Goal: Information Seeking & Learning: Learn about a topic

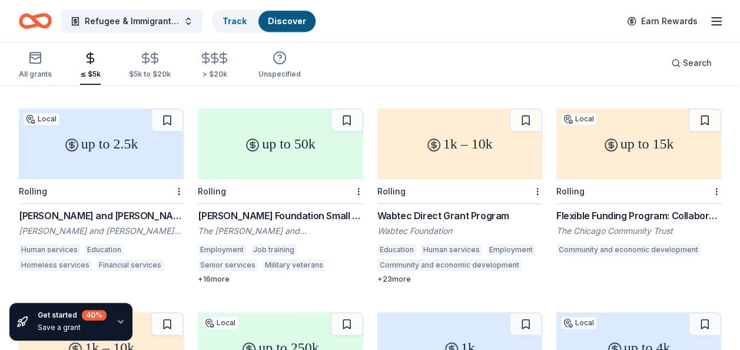
scroll to position [302, 0]
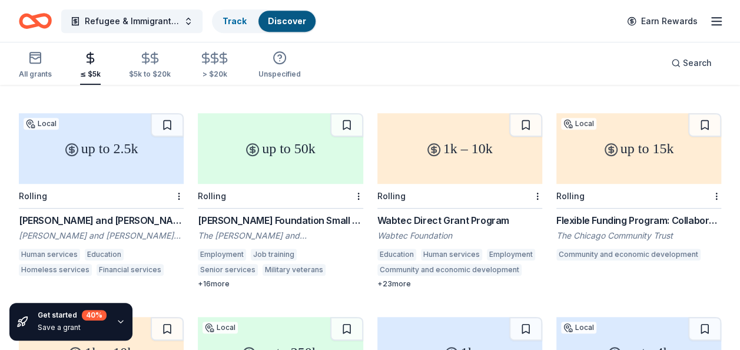
click at [305, 213] on div "[PERSON_NAME] Foundation Small Grants Program" at bounding box center [280, 220] width 165 height 14
click at [42, 213] on div "[PERSON_NAME] and [PERSON_NAME] Foundation Grant" at bounding box center [101, 220] width 165 height 14
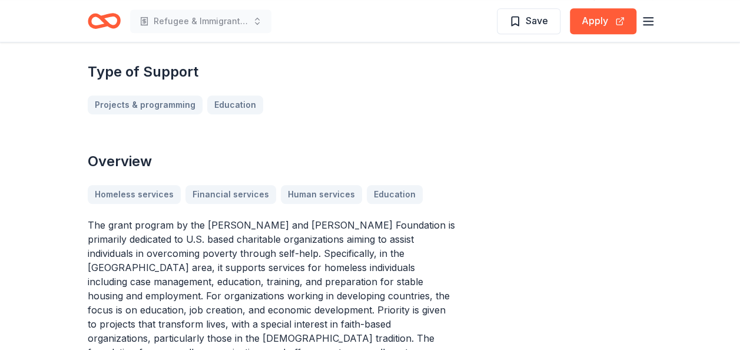
scroll to position [319, 0]
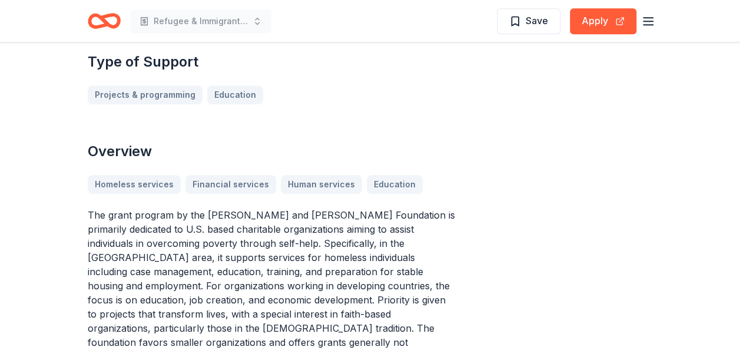
drag, startPoint x: 244, startPoint y: 181, endPoint x: 263, endPoint y: 188, distance: 20.3
click at [263, 208] on p "The grant program by the [PERSON_NAME] and [PERSON_NAME] Foundation is primaril…" at bounding box center [271, 285] width 367 height 155
click at [305, 208] on p "The grant program by the John and Susan Dewan Foundation is primarily dedicated…" at bounding box center [271, 285] width 367 height 155
click at [292, 208] on p "The grant program by the John and Susan Dewan Foundation is primarily dedicated…" at bounding box center [271, 285] width 367 height 155
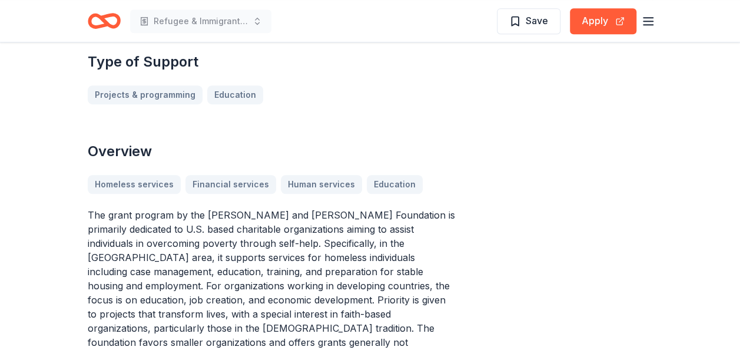
click at [292, 208] on p "The grant program by the John and Susan Dewan Foundation is primarily dedicated…" at bounding box center [271, 285] width 367 height 155
